Goal: Find specific page/section: Find specific page/section

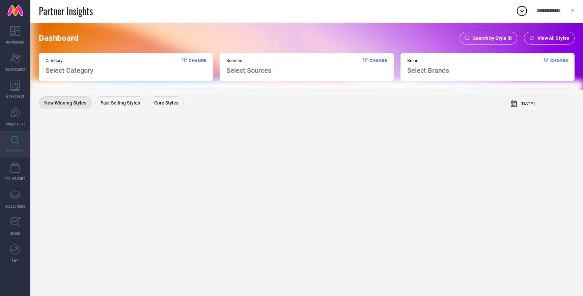
click at [481, 40] on span "Search by Style ID" at bounding box center [492, 37] width 39 height 5
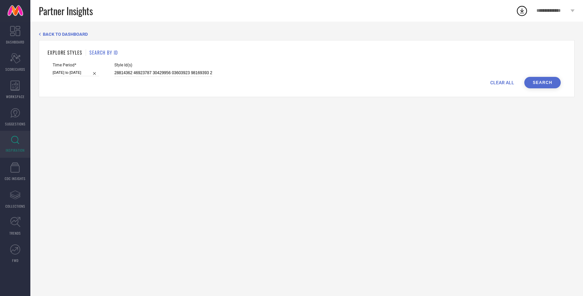
click at [154, 68] on div "Style Id(s)" at bounding box center [163, 70] width 98 height 14
click at [148, 70] on input at bounding box center [163, 73] width 98 height 8
click at [494, 81] on span "CLEAR ALL" at bounding box center [502, 82] width 24 height 5
click at [141, 74] on input at bounding box center [163, 73] width 98 height 8
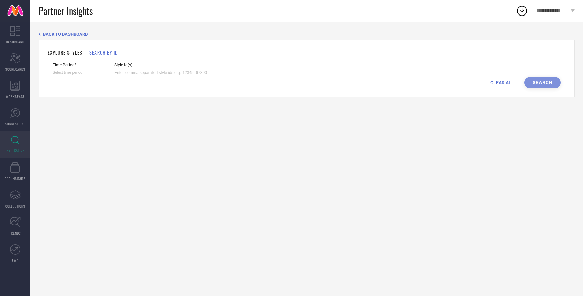
paste input "34670382 34670384 34670388 34670390 34783186 34670573 34670579 34783196 3467055…"
type input "34670382 34670384 34670388 34670390 34783186 34670573 34670579 34783196 3467055…"
click at [75, 74] on input at bounding box center [76, 72] width 47 height 7
select select "7"
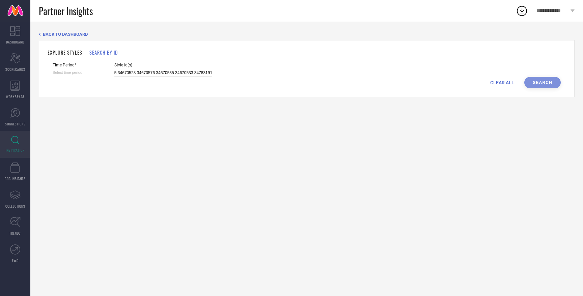
select select "2025"
select select "8"
select select "2025"
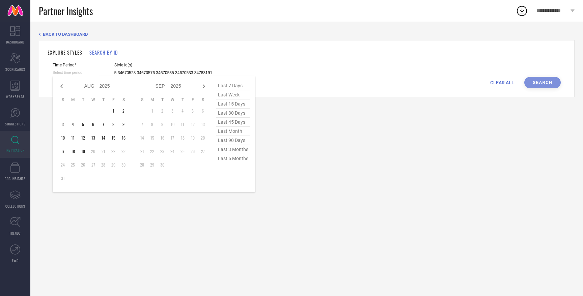
type input "34670382 34670384 34670388 34670390 34783186 34670573 34670579 34783196 3467055…"
click at [232, 151] on span "last 3 months" at bounding box center [233, 149] width 34 height 9
type input "[DATE] to [DATE]"
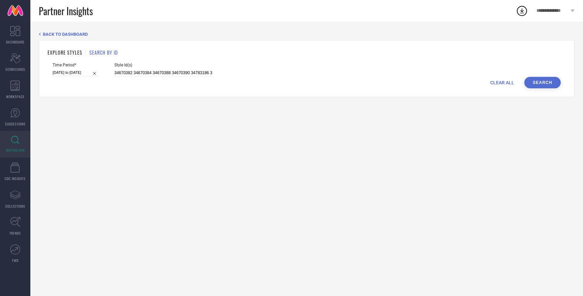
click at [540, 85] on button "Search" at bounding box center [542, 82] width 36 height 11
